Goal: Transaction & Acquisition: Book appointment/travel/reservation

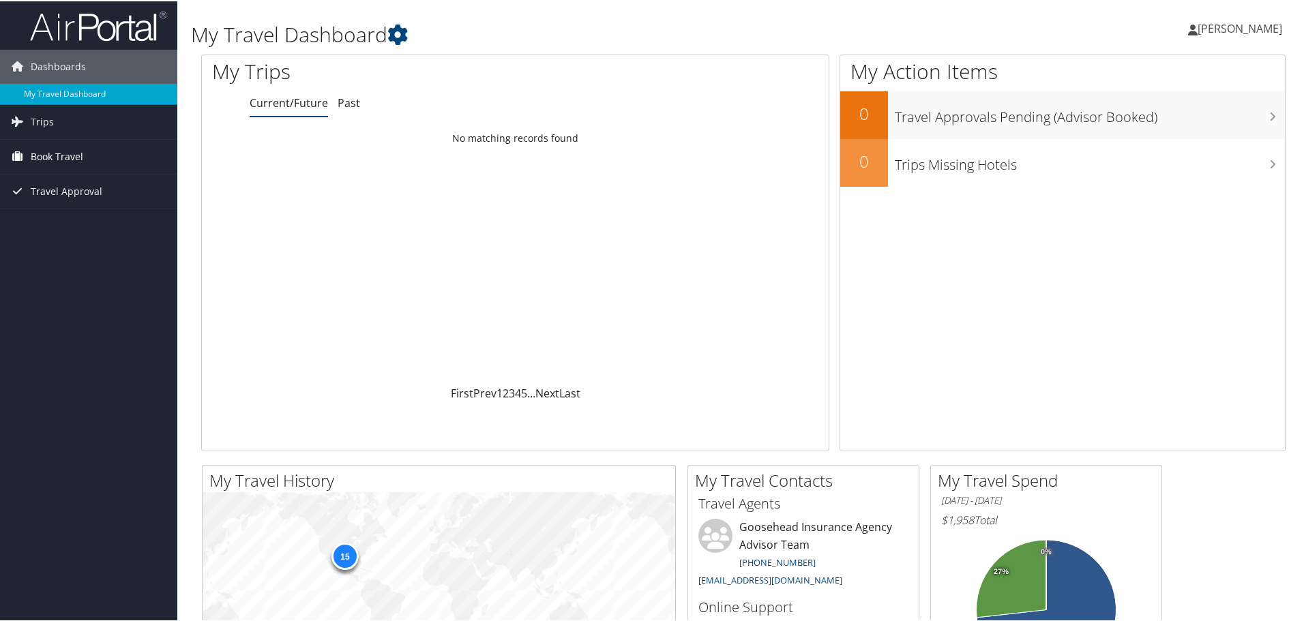
click at [52, 154] on span "Book Travel" at bounding box center [57, 155] width 53 height 34
click at [65, 224] on link "Book/Manage Online Trips" at bounding box center [88, 224] width 177 height 20
